Goal: Check status: Check status

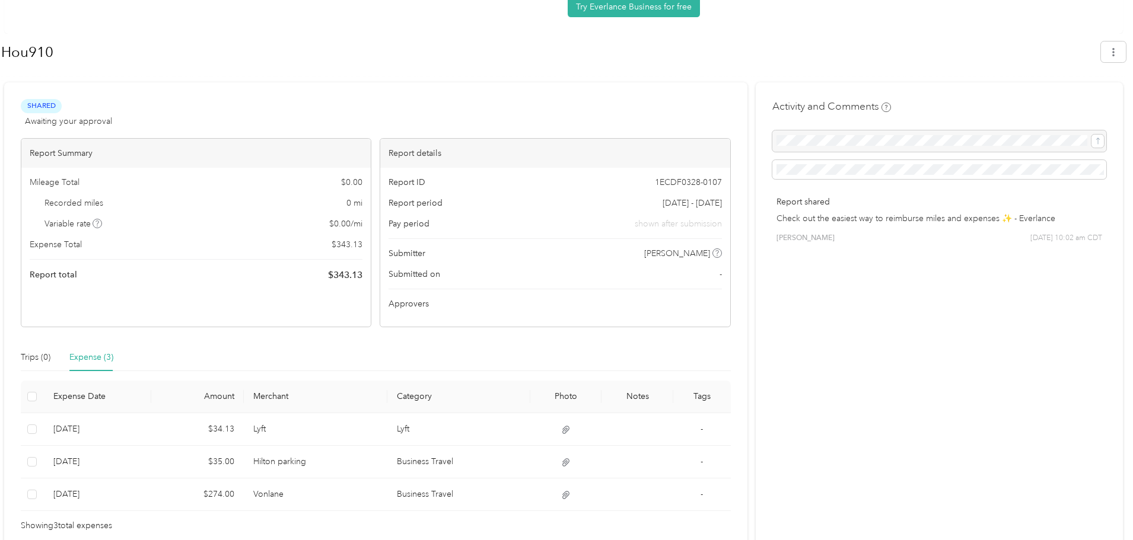
scroll to position [146, 0]
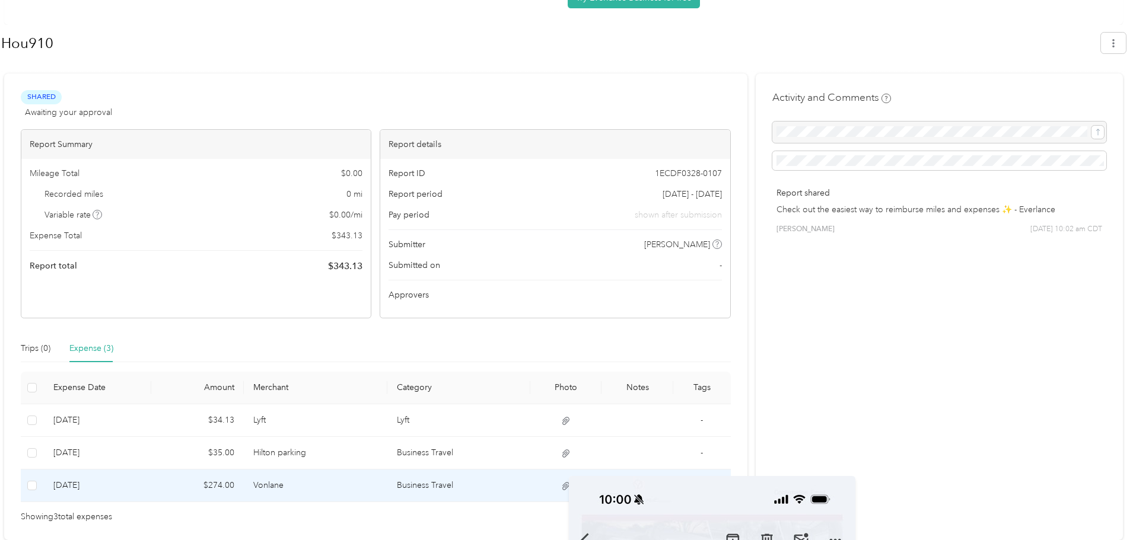
click at [569, 485] on icon at bounding box center [565, 486] width 7 height 8
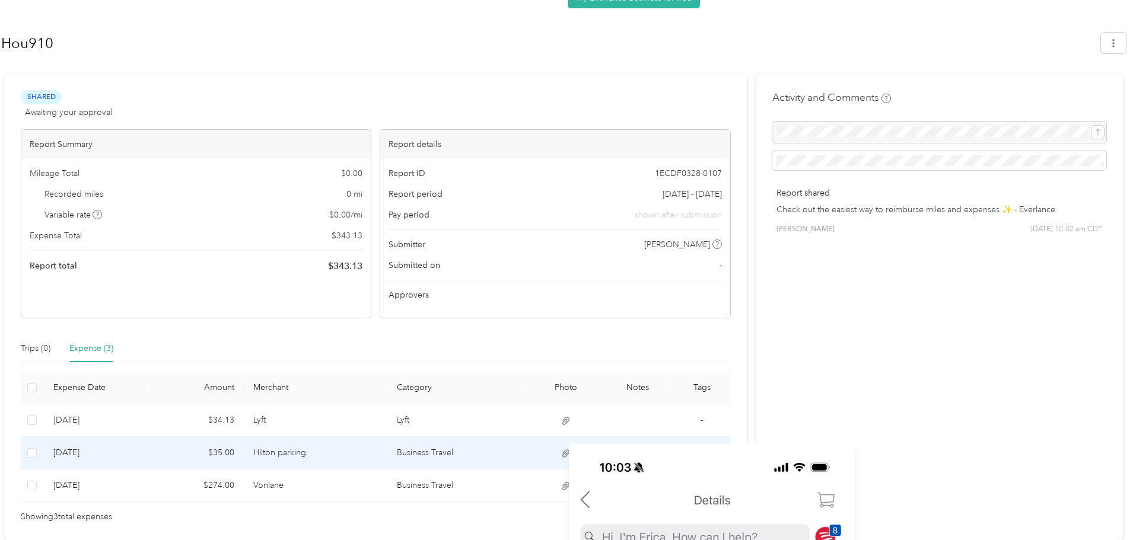
click at [571, 452] on icon at bounding box center [566, 453] width 11 height 11
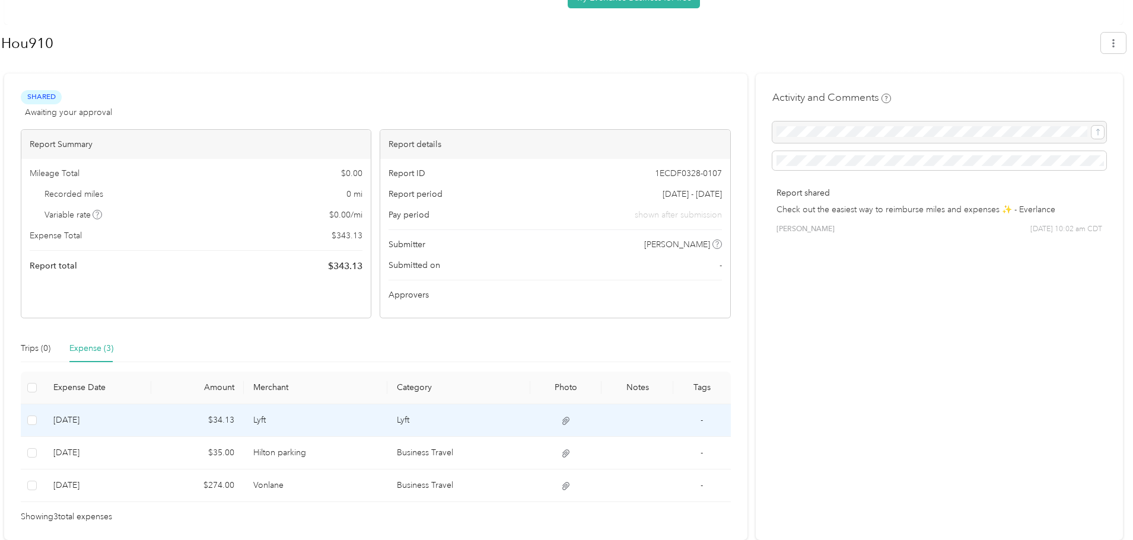
click at [320, 418] on td "Lyft" at bounding box center [315, 421] width 143 height 33
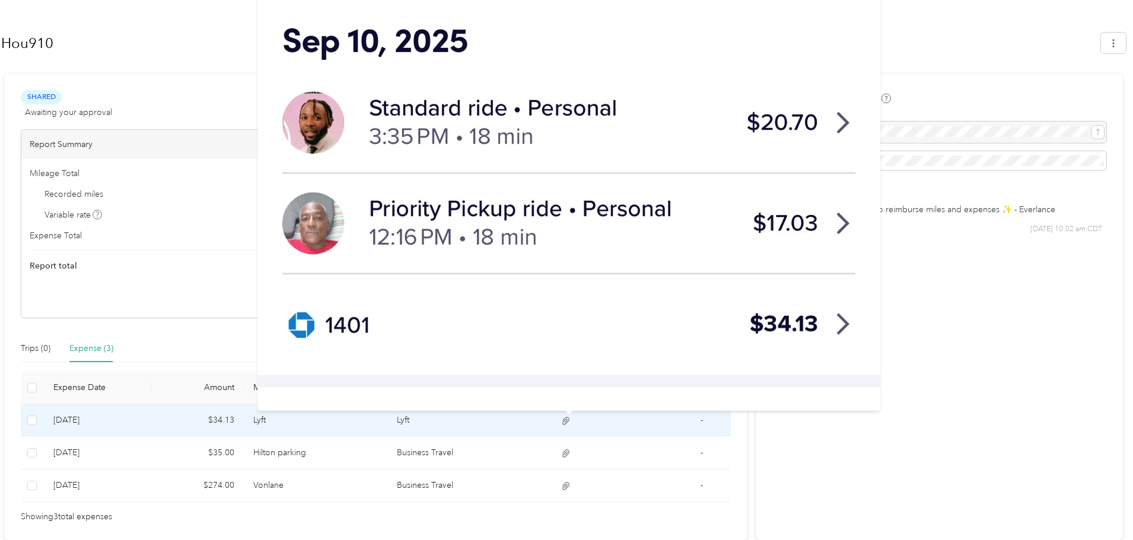
click at [568, 418] on icon at bounding box center [566, 421] width 11 height 11
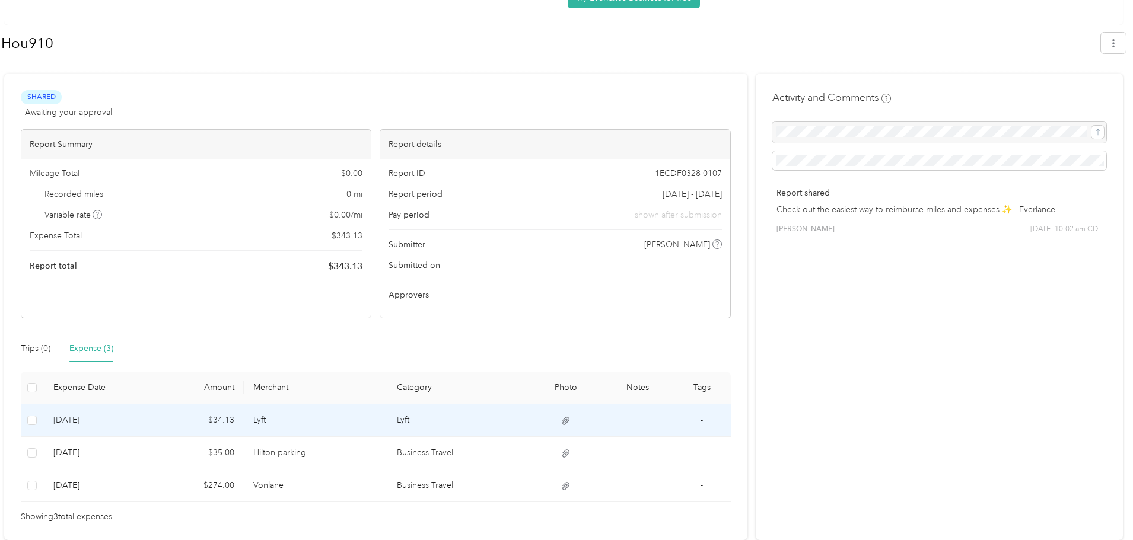
click at [569, 415] on td at bounding box center [566, 421] width 72 height 33
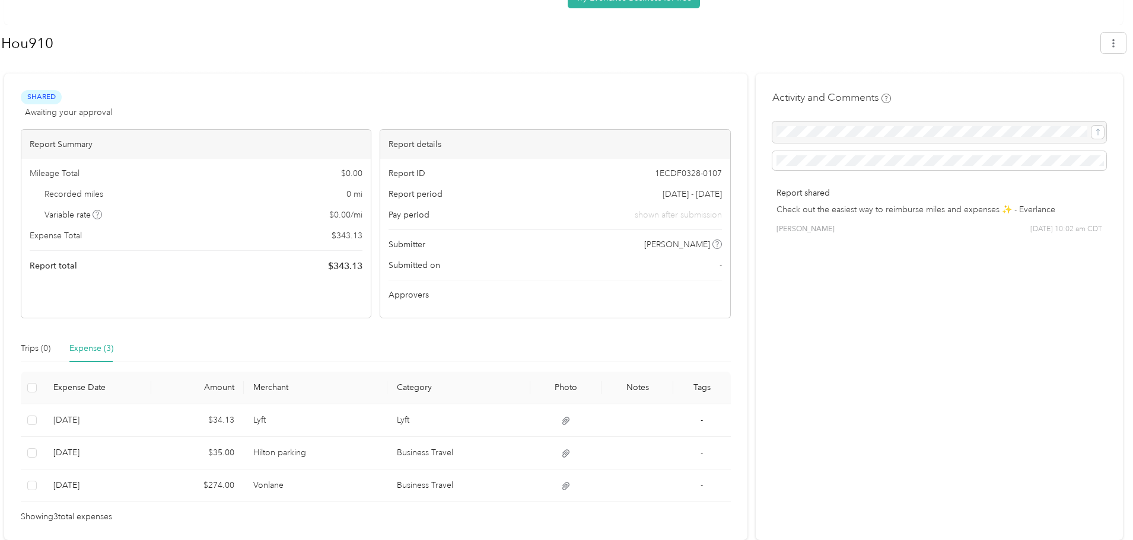
click at [883, 519] on div "Activity and Comments Report shared Check out the easiest way to reimburse mile…" at bounding box center [939, 307] width 367 height 466
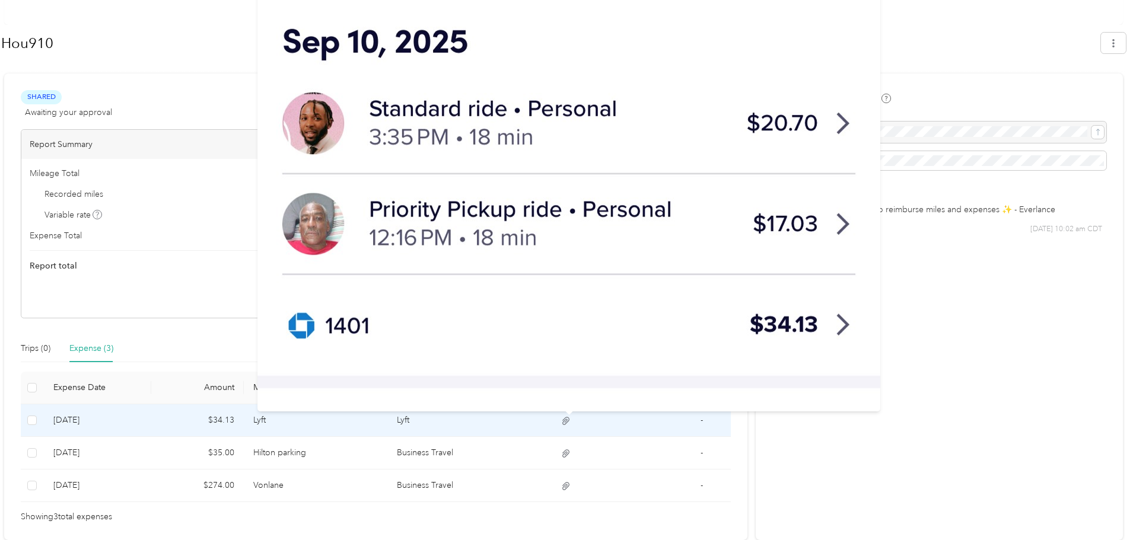
click at [571, 419] on icon at bounding box center [566, 421] width 11 height 11
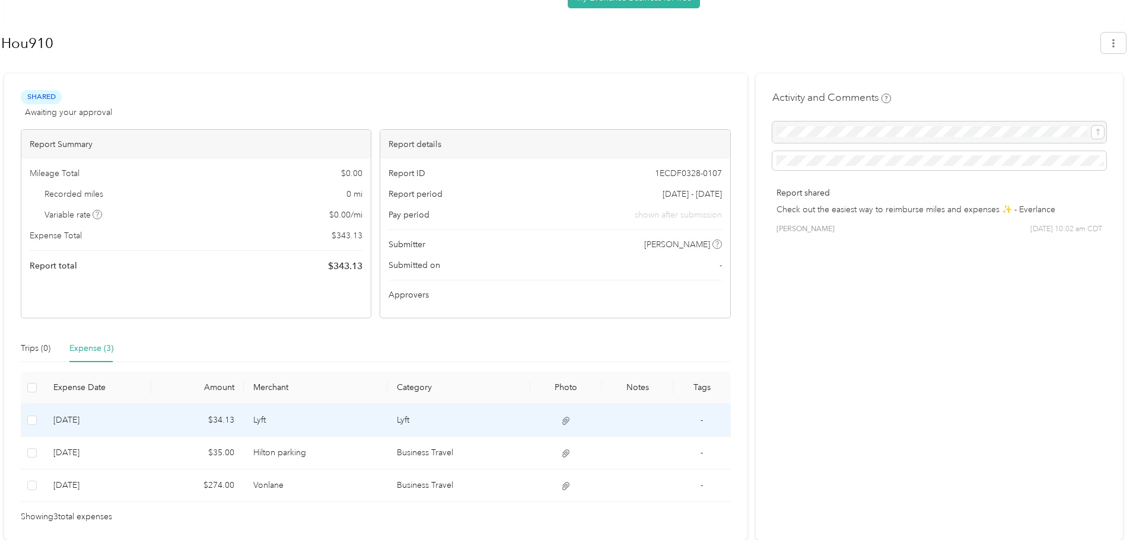
click at [578, 422] on td at bounding box center [566, 421] width 72 height 33
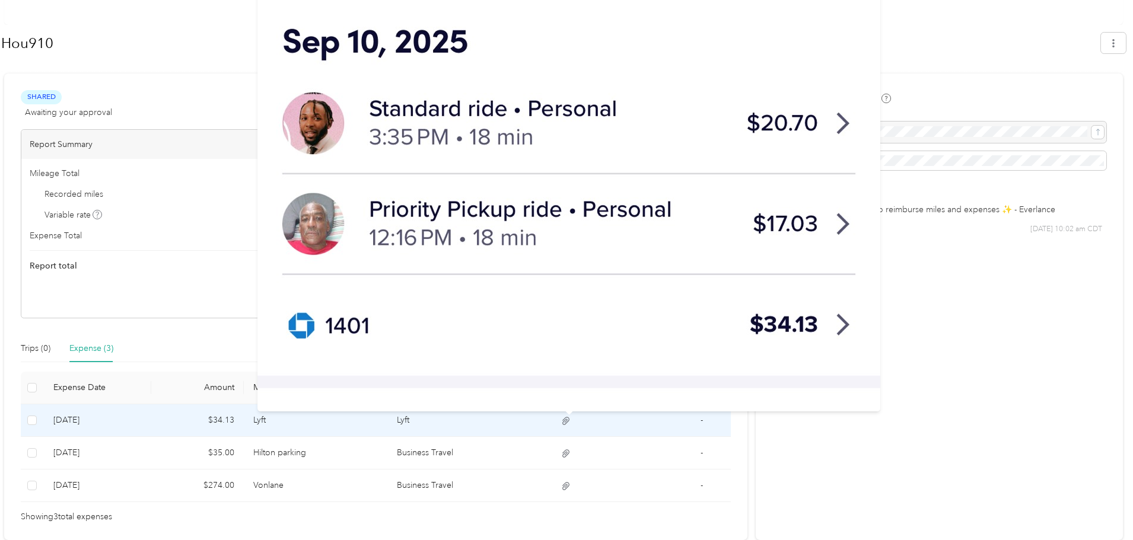
click at [569, 421] on icon at bounding box center [566, 421] width 11 height 11
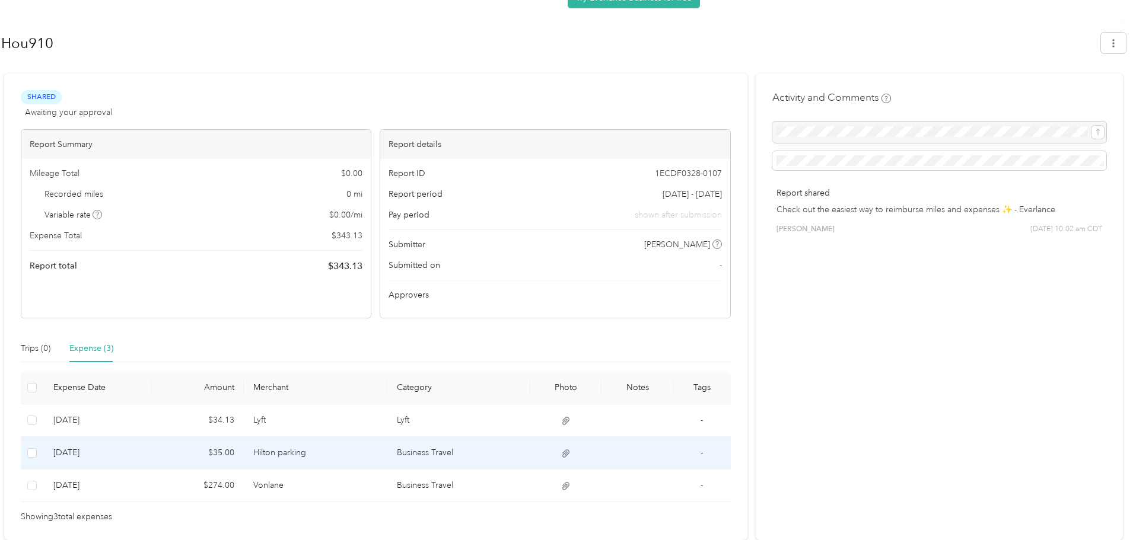
click at [570, 448] on td at bounding box center [566, 453] width 72 height 33
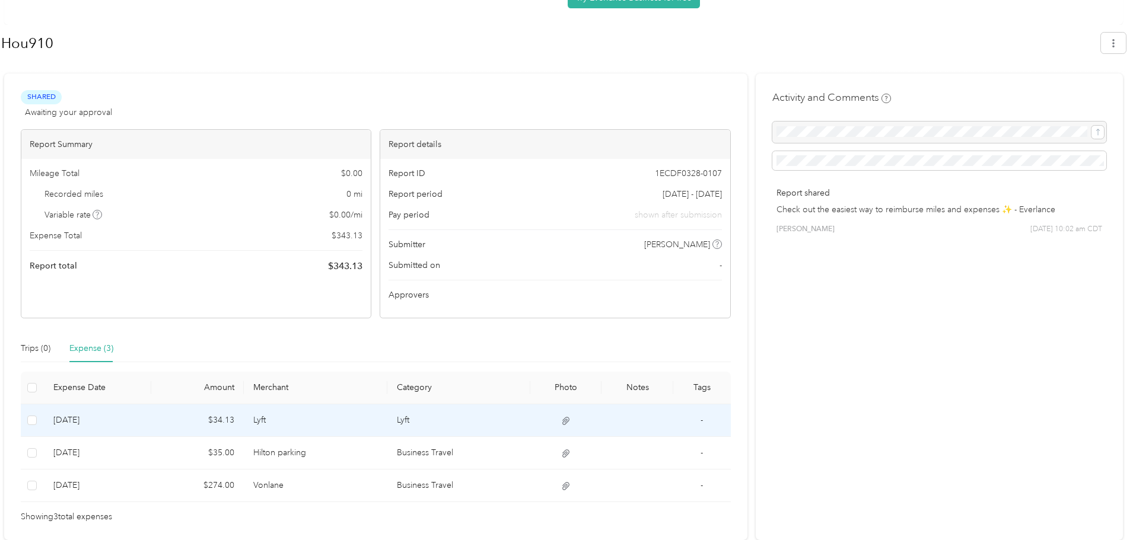
click at [39, 418] on td at bounding box center [32, 421] width 23 height 33
click at [26, 421] on td at bounding box center [32, 421] width 23 height 33
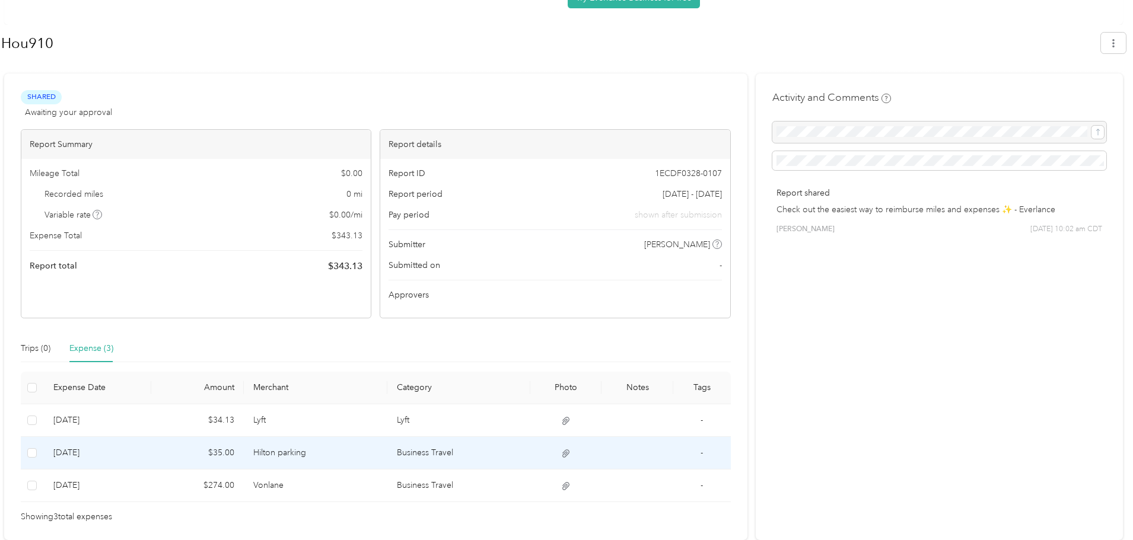
click at [31, 445] on td at bounding box center [32, 453] width 23 height 33
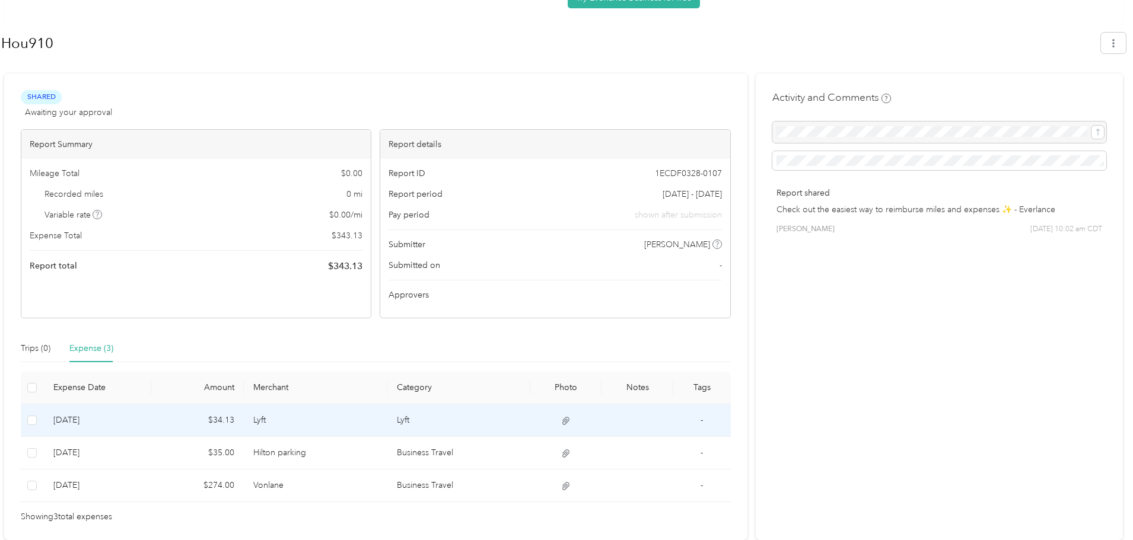
click at [564, 425] on icon at bounding box center [566, 421] width 11 height 11
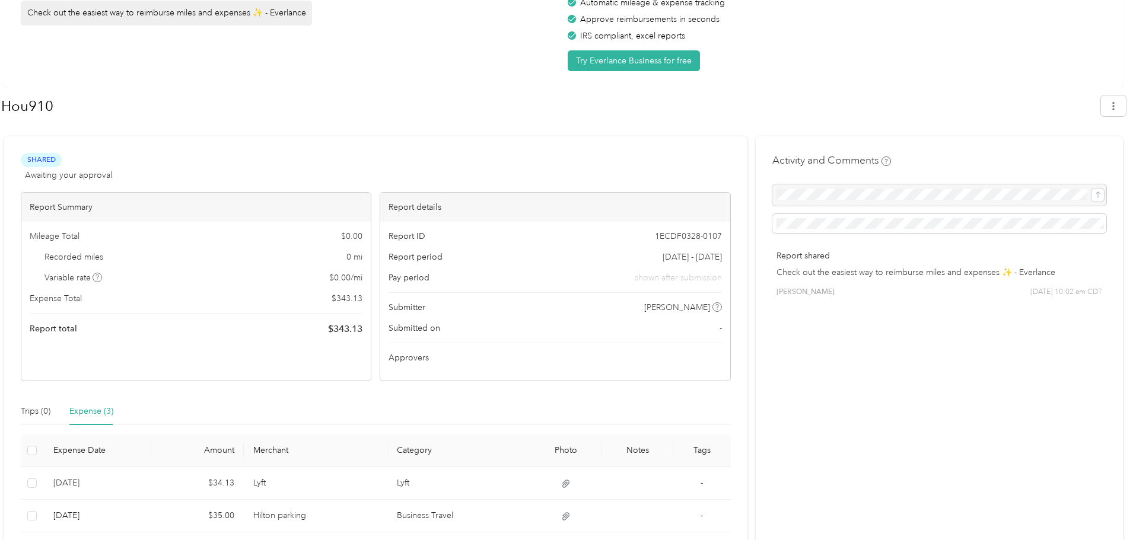
scroll to position [0, 0]
